Goal: Information Seeking & Learning: Learn about a topic

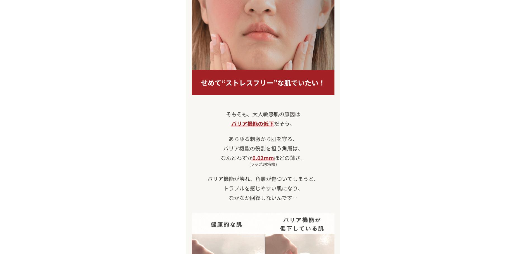
scroll to position [504, 0]
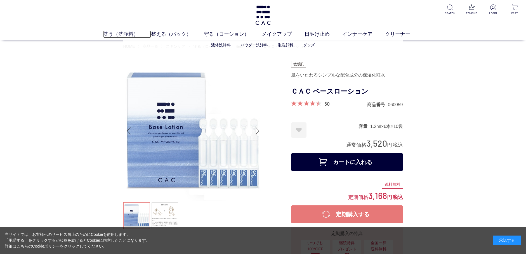
click at [121, 34] on link "洗う（洗浄料）" at bounding box center [127, 34] width 48 height 8
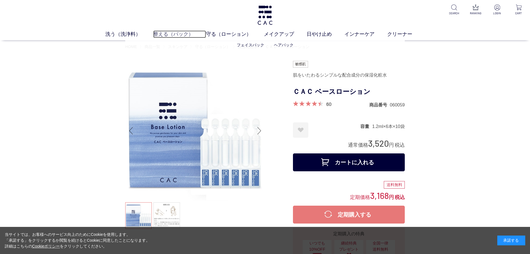
click at [164, 36] on link "整える（パック）" at bounding box center [179, 34] width 53 height 8
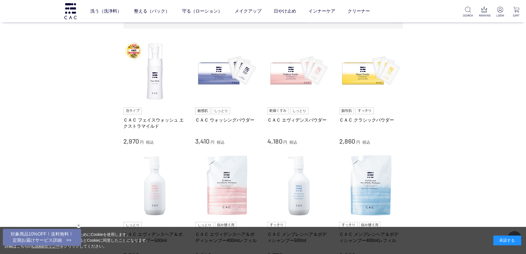
scroll to position [112, 0]
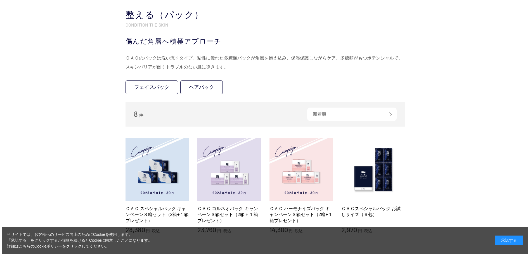
scroll to position [28, 0]
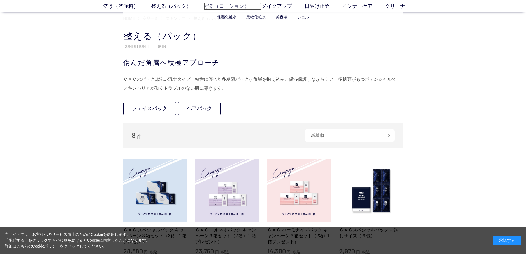
click at [218, 5] on link "守る（ローション）" at bounding box center [233, 7] width 58 height 8
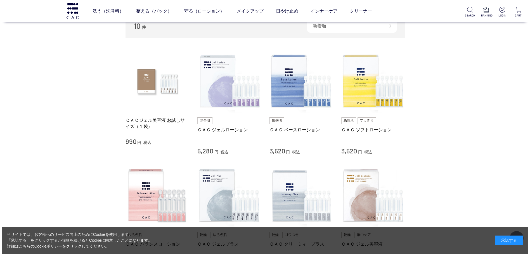
scroll to position [140, 0]
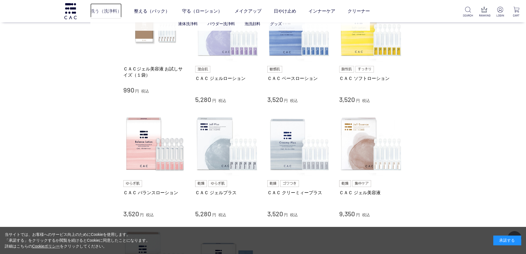
click at [102, 10] on link "洗う（洗浄料）" at bounding box center [105, 11] width 31 height 16
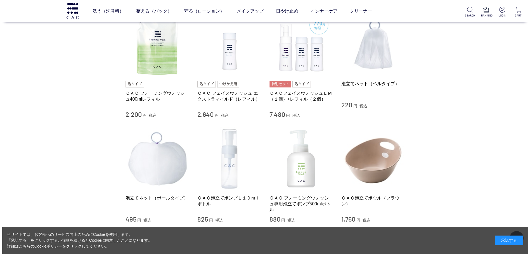
scroll to position [364, 0]
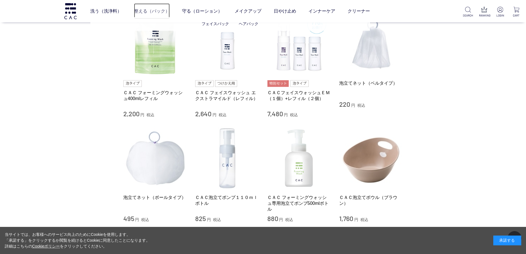
click at [147, 12] on link "整える（パック）" at bounding box center [152, 11] width 36 height 16
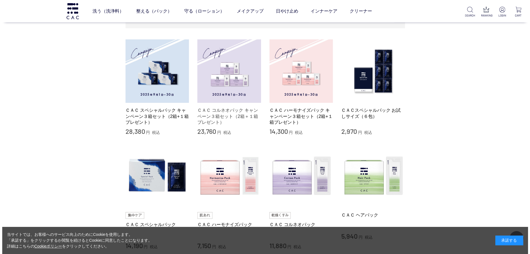
scroll to position [140, 0]
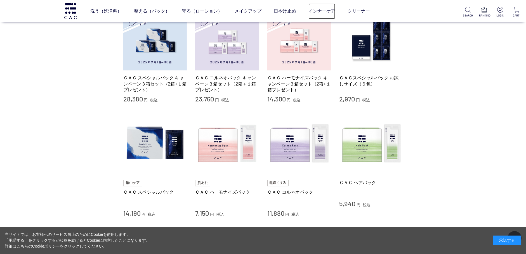
click at [324, 12] on link "インナーケア" at bounding box center [322, 11] width 27 height 16
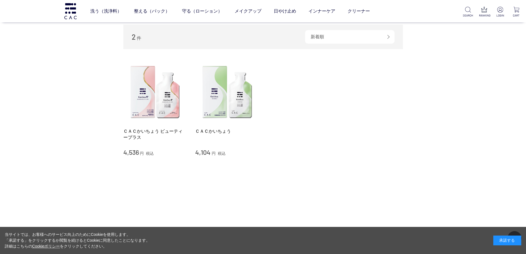
scroll to position [112, 0]
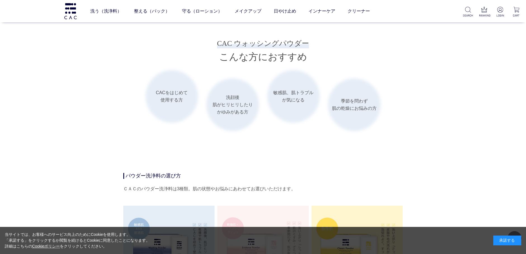
scroll to position [979, 0]
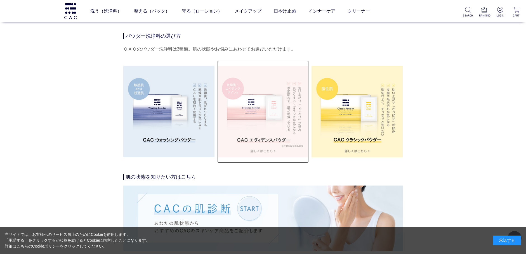
click at [249, 105] on img at bounding box center [262, 111] width 91 height 91
